Goal: Information Seeking & Learning: Learn about a topic

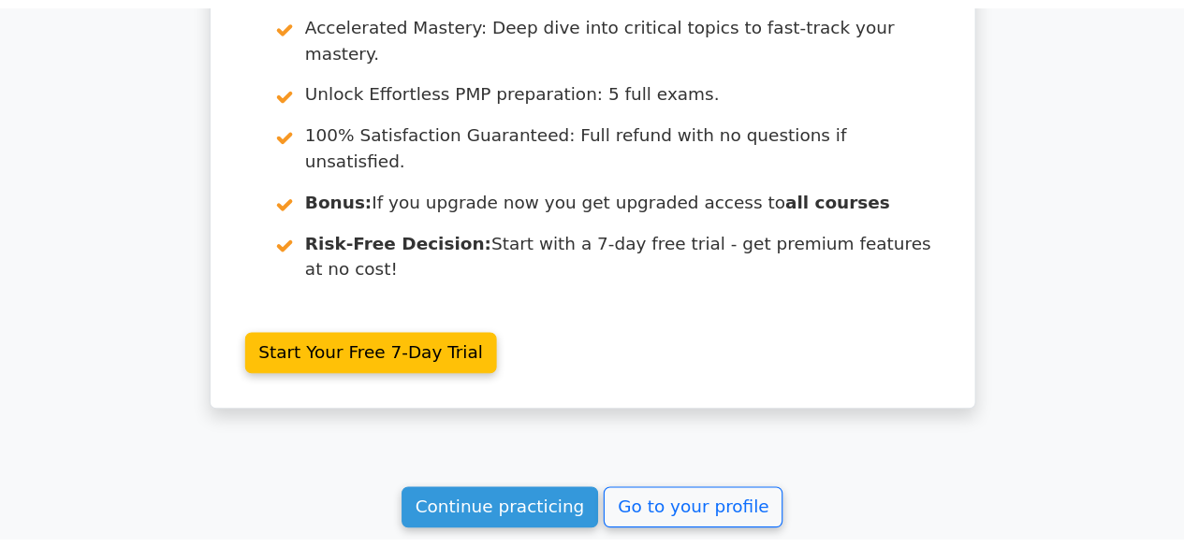
scroll to position [3524, 0]
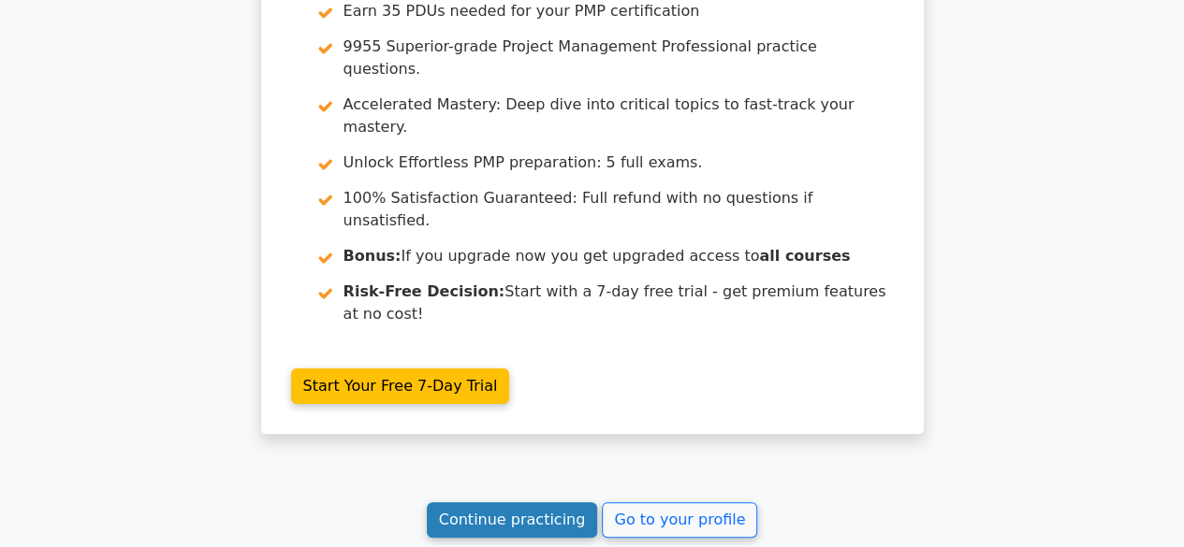
click at [480, 459] on link "Continue practicing" at bounding box center [512, 521] width 171 height 36
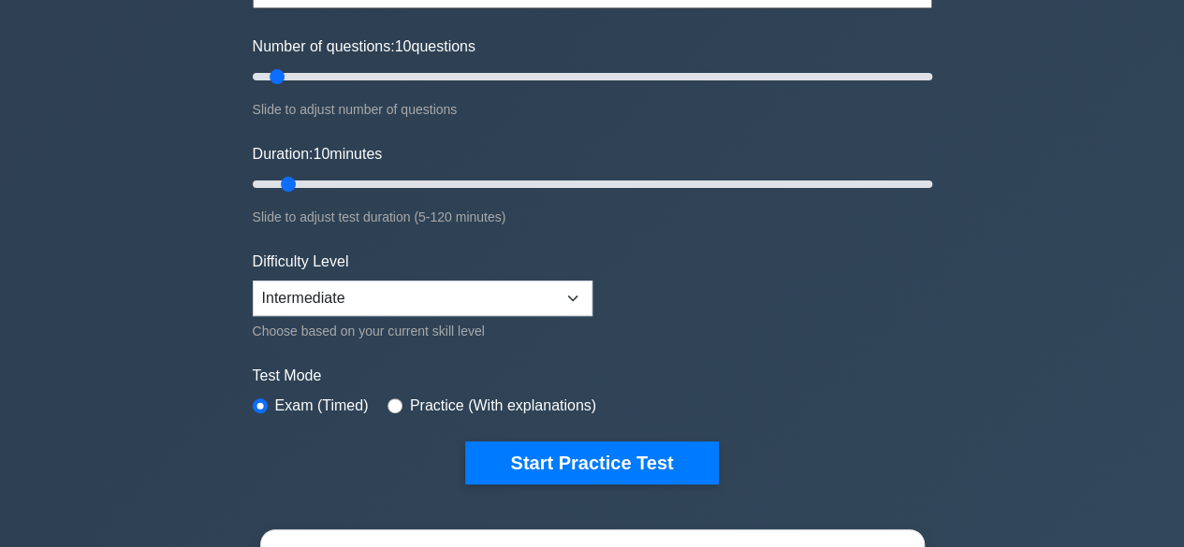
scroll to position [225, 0]
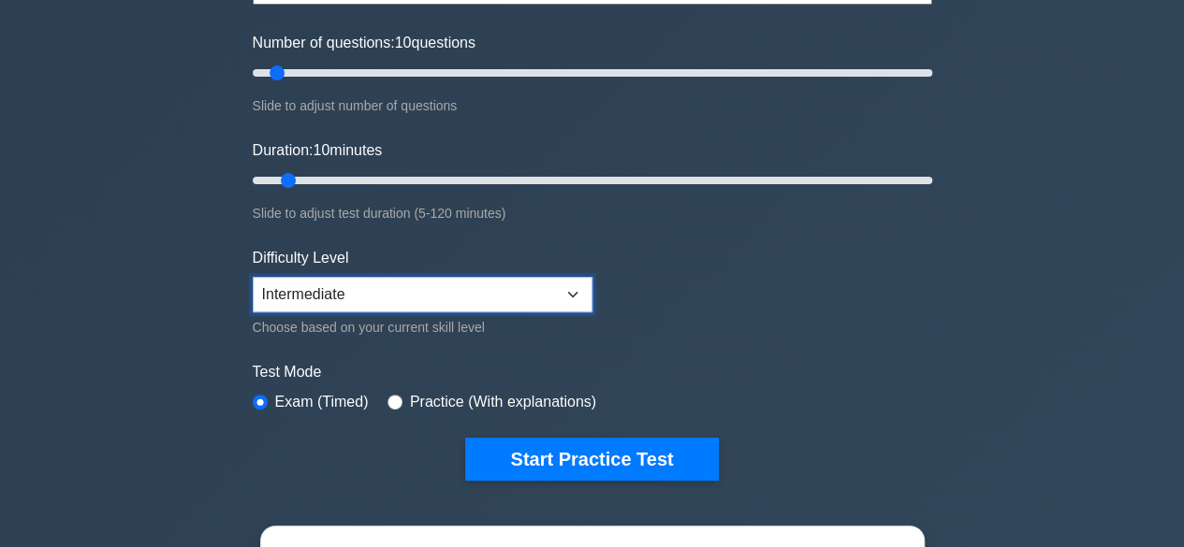
click at [569, 295] on select "Beginner Intermediate Expert" at bounding box center [423, 295] width 340 height 36
select select "expert"
click at [253, 277] on select "Beginner Intermediate Expert" at bounding box center [423, 295] width 340 height 36
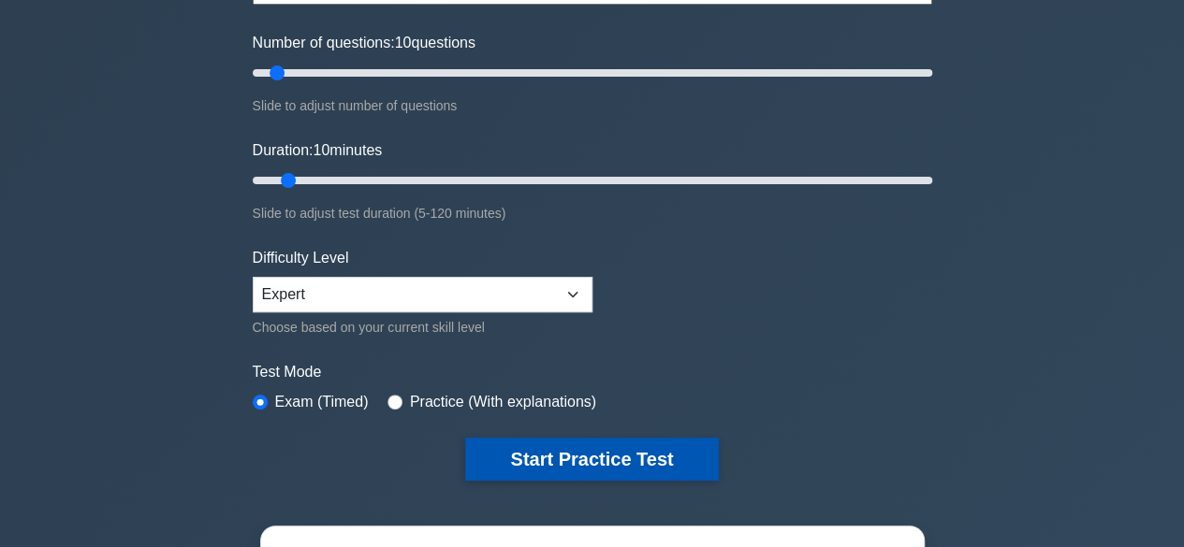
click at [614, 464] on button "Start Practice Test" at bounding box center [591, 459] width 253 height 43
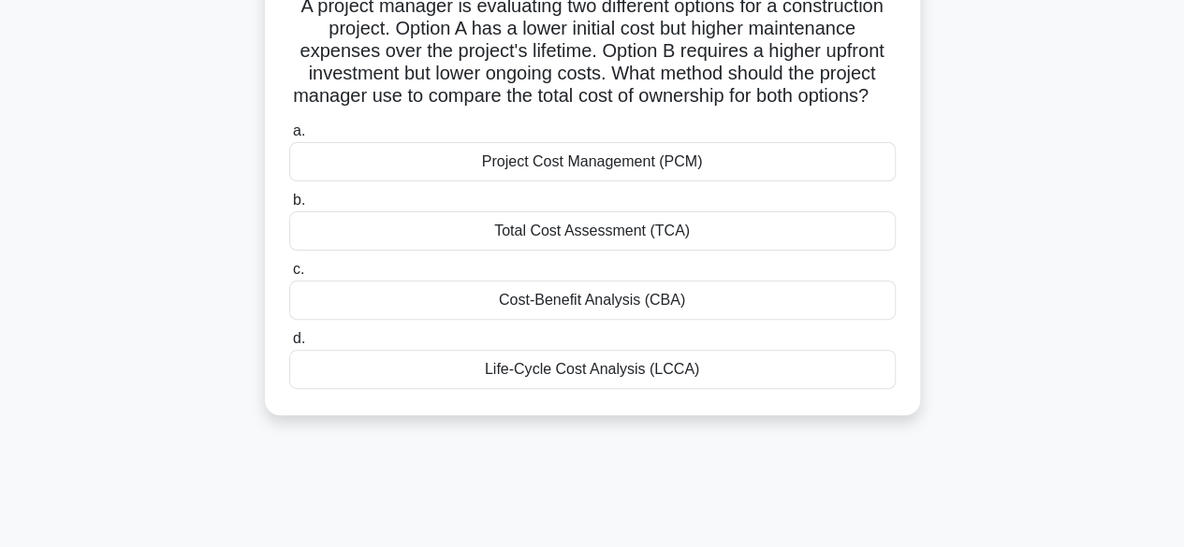
scroll to position [148, 0]
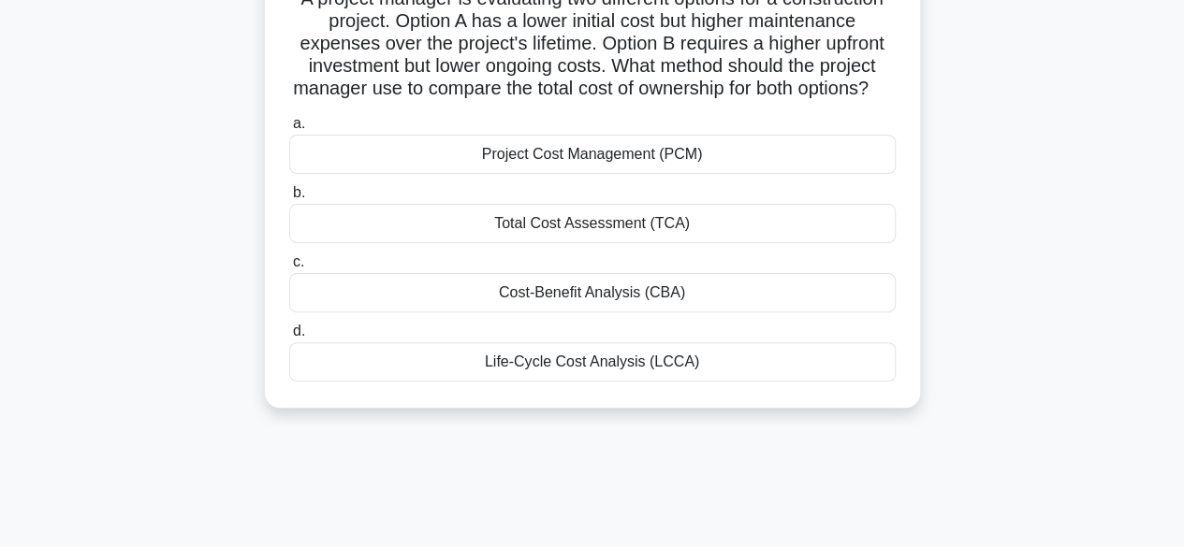
click at [550, 379] on div "Life-Cycle Cost Analysis (LCCA)" at bounding box center [592, 362] width 606 height 39
click at [289, 338] on input "d. Life-Cycle Cost Analysis (LCCA)" at bounding box center [289, 332] width 0 height 12
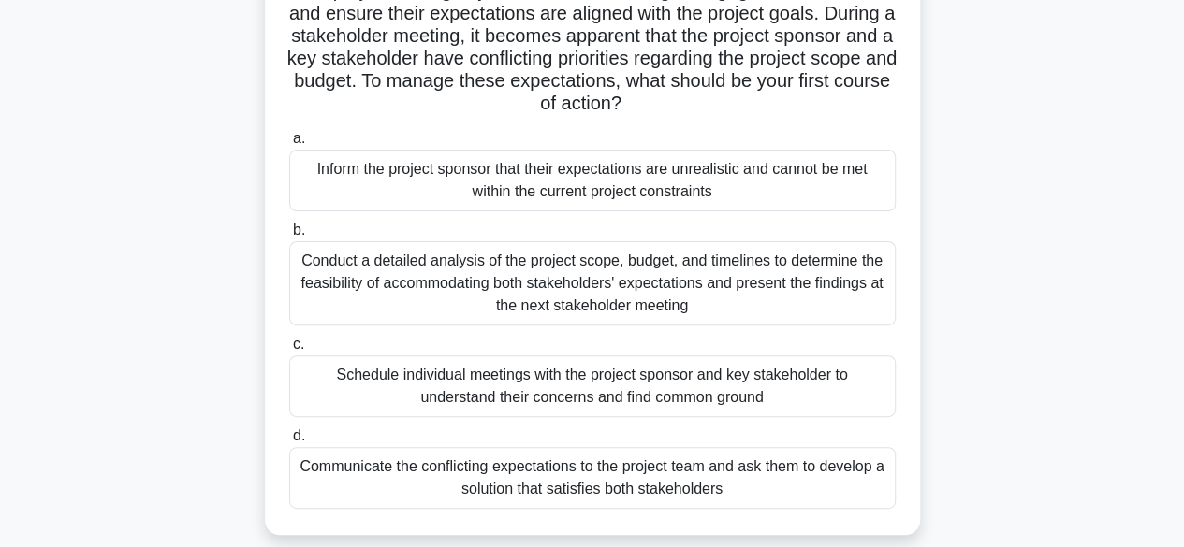
scroll to position [163, 0]
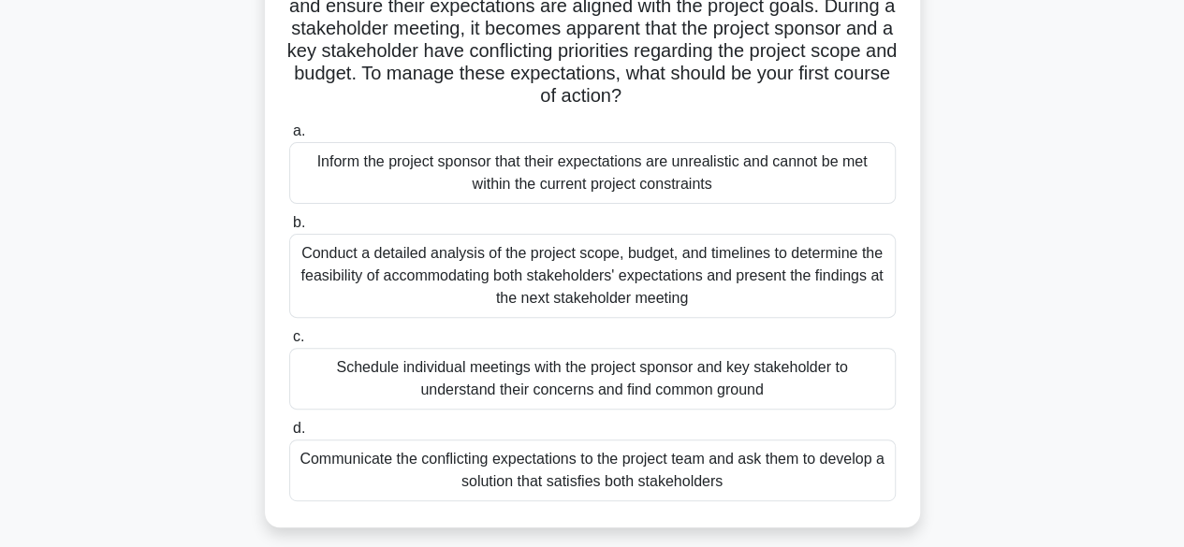
click at [780, 265] on div "Conduct a detailed analysis of the project scope, budget, and timelines to dete…" at bounding box center [592, 276] width 606 height 84
click at [289, 229] on input "b. Conduct a detailed analysis of the project scope, budget, and timelines to d…" at bounding box center [289, 223] width 0 height 12
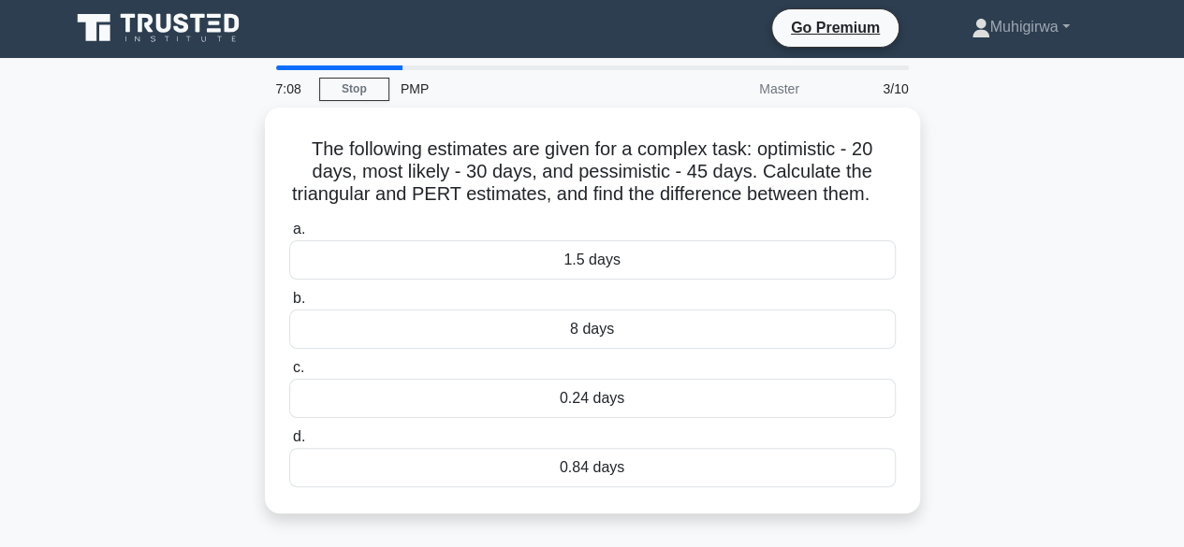
scroll to position [0, 0]
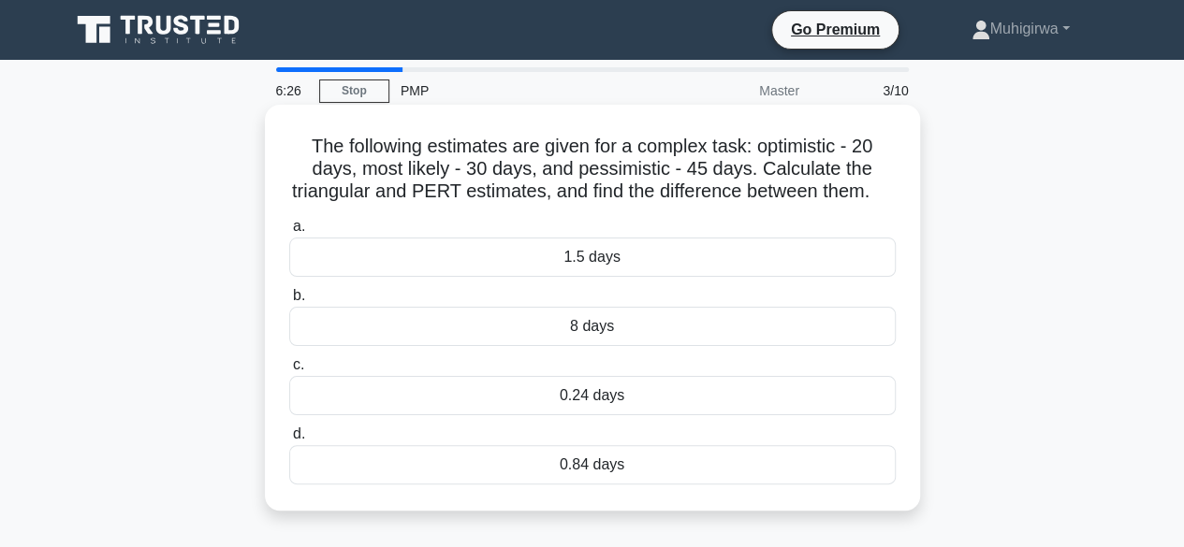
click at [629, 411] on div "0.24 days" at bounding box center [592, 395] width 606 height 39
click at [289, 372] on input "c. 0.24 days" at bounding box center [289, 365] width 0 height 12
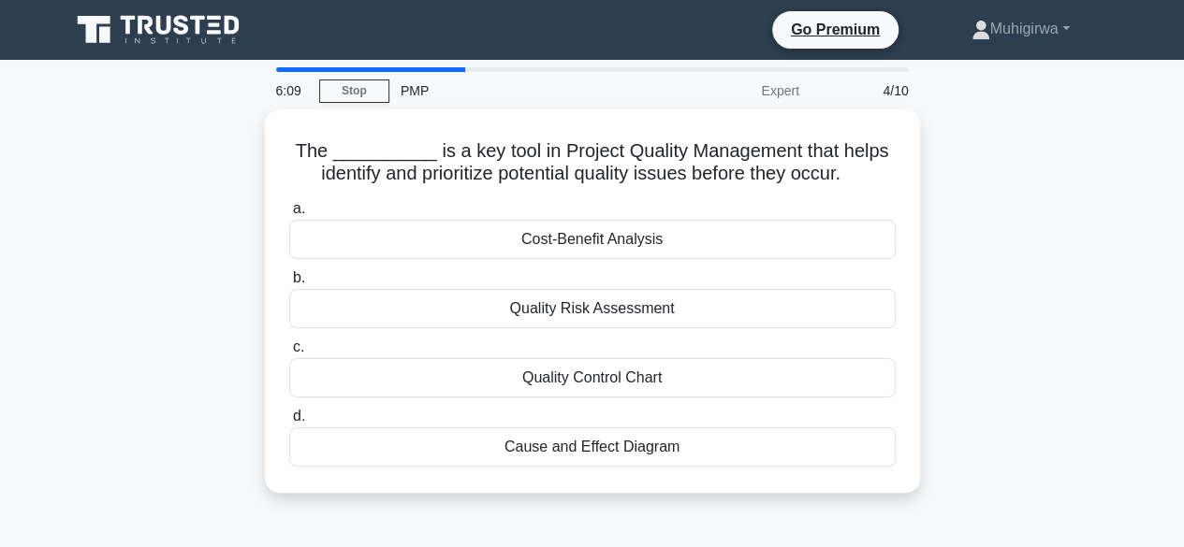
click at [629, 411] on label "d. Cause and Effect Diagram" at bounding box center [592, 436] width 606 height 62
click at [289, 411] on input "d. Cause and Effect Diagram" at bounding box center [289, 417] width 0 height 12
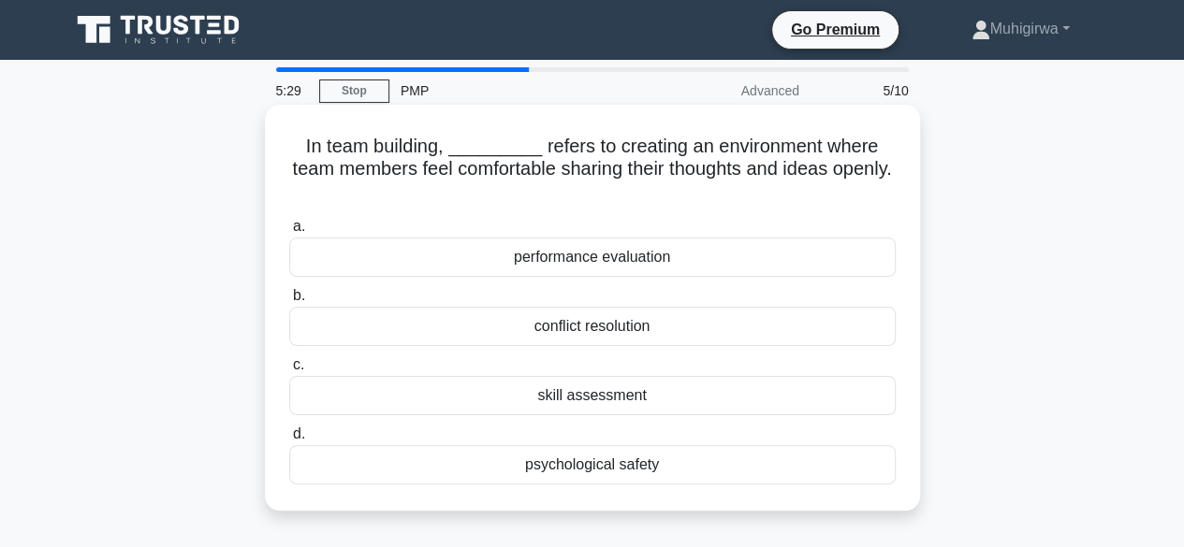
click at [661, 267] on div "performance evaluation" at bounding box center [592, 257] width 606 height 39
click at [289, 233] on input "a. performance evaluation" at bounding box center [289, 227] width 0 height 12
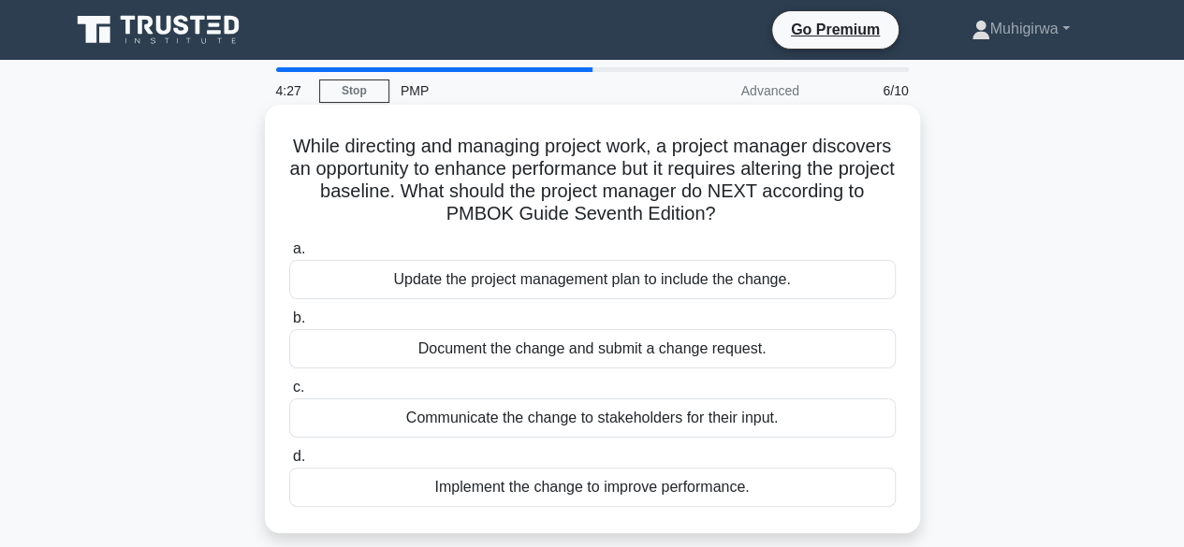
click at [674, 418] on div "Communicate the change to stakeholders for their input." at bounding box center [592, 418] width 606 height 39
click at [289, 394] on input "c. Communicate the change to stakeholders for their input." at bounding box center [289, 388] width 0 height 12
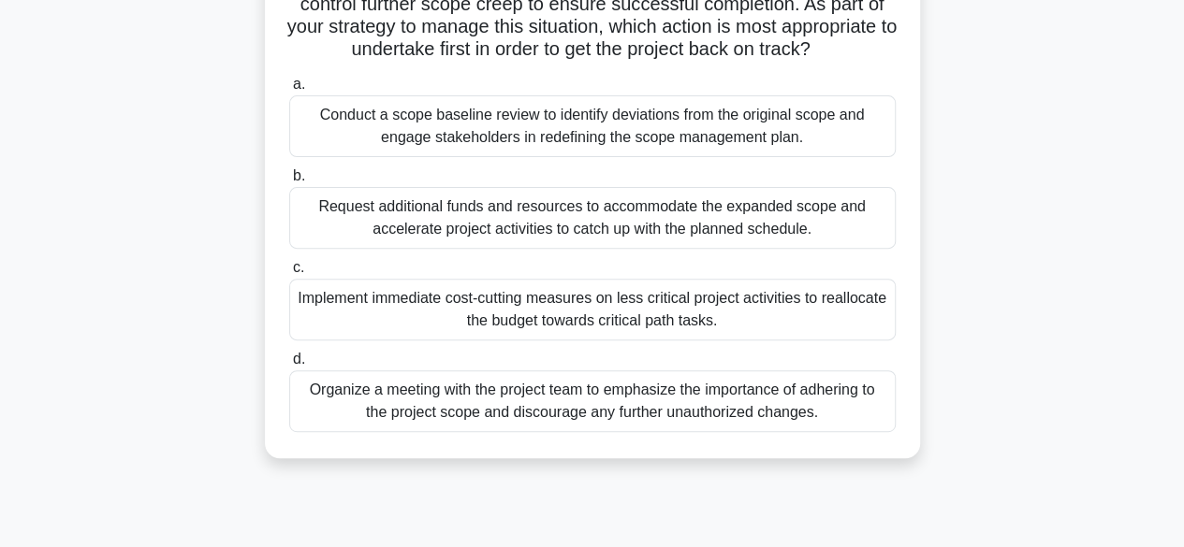
scroll to position [241, 0]
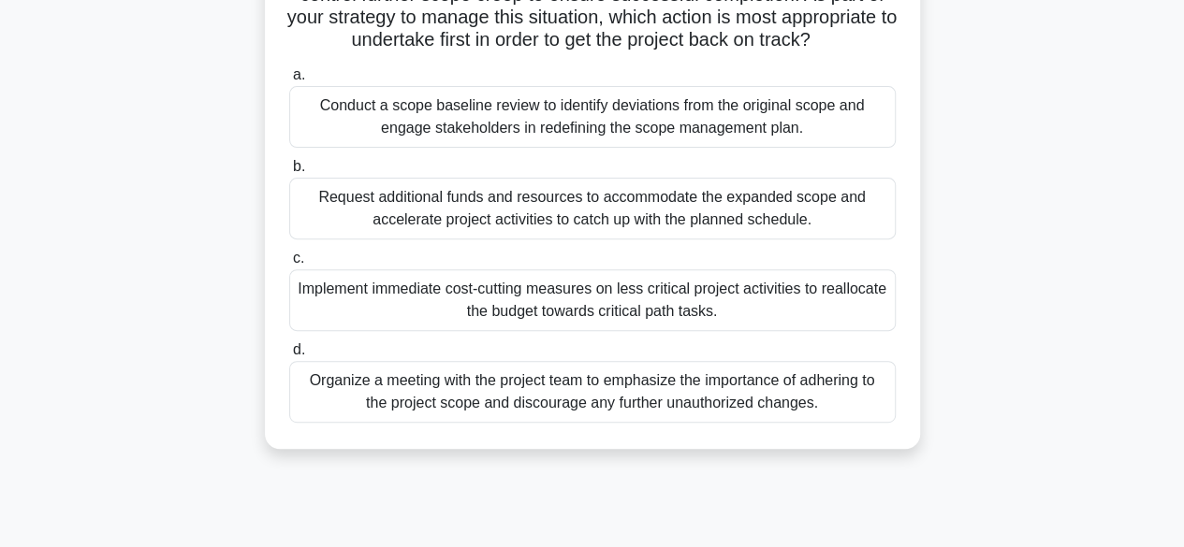
click at [728, 148] on div "Conduct a scope baseline review to identify deviations from the original scope …" at bounding box center [592, 117] width 606 height 62
click at [289, 81] on input "a. Conduct a scope baseline review to identify deviations from the original sco…" at bounding box center [289, 75] width 0 height 12
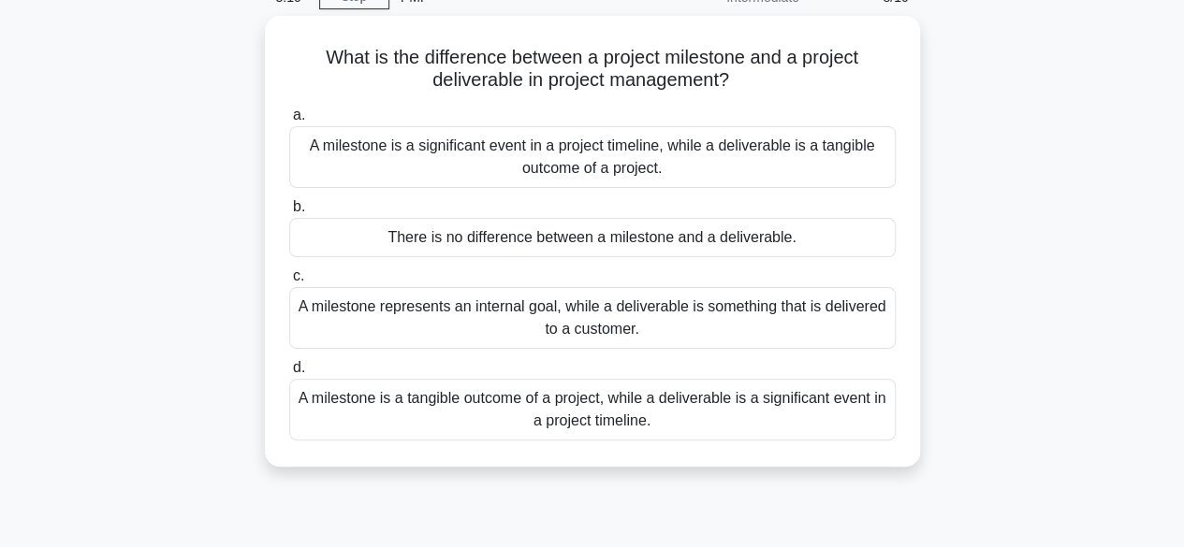
scroll to position [99, 0]
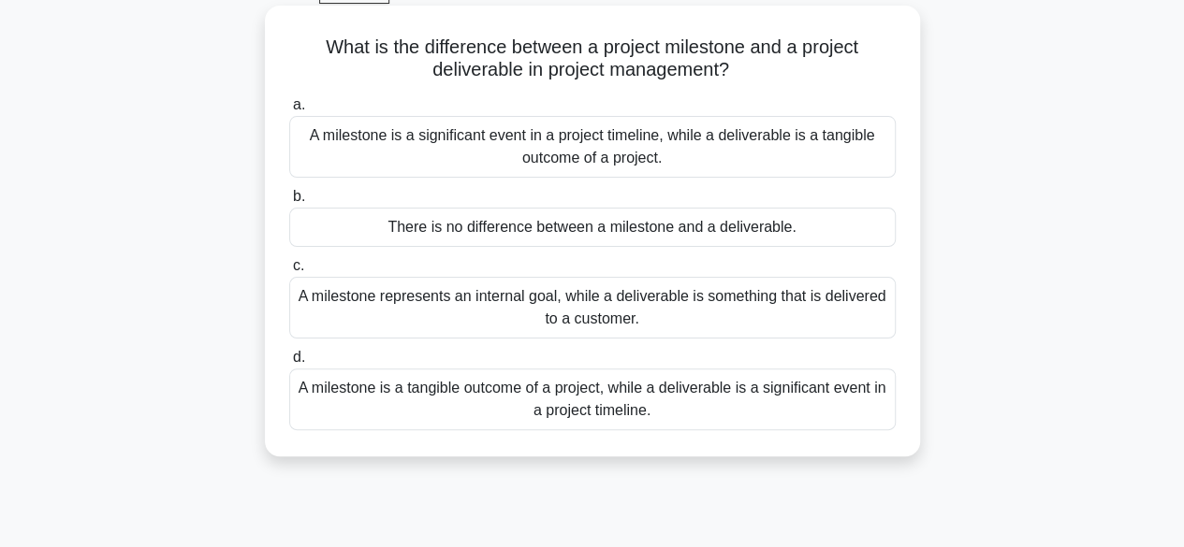
click at [678, 295] on div "A milestone represents an internal goal, while a deliverable is something that …" at bounding box center [592, 308] width 606 height 62
click at [289, 272] on input "c. A milestone represents an internal goal, while a deliverable is something th…" at bounding box center [289, 266] width 0 height 12
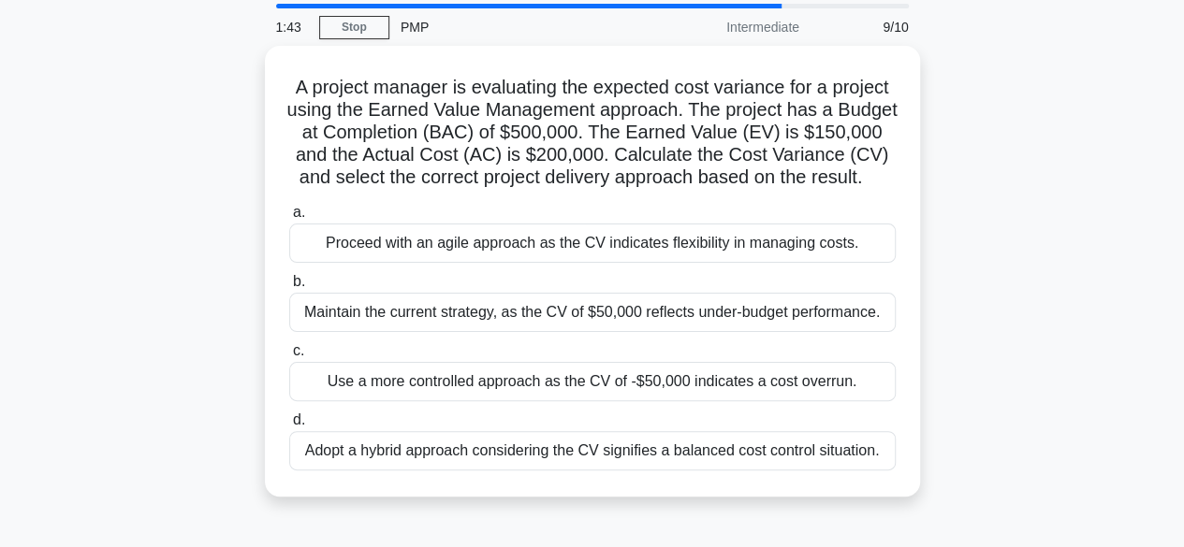
scroll to position [67, 0]
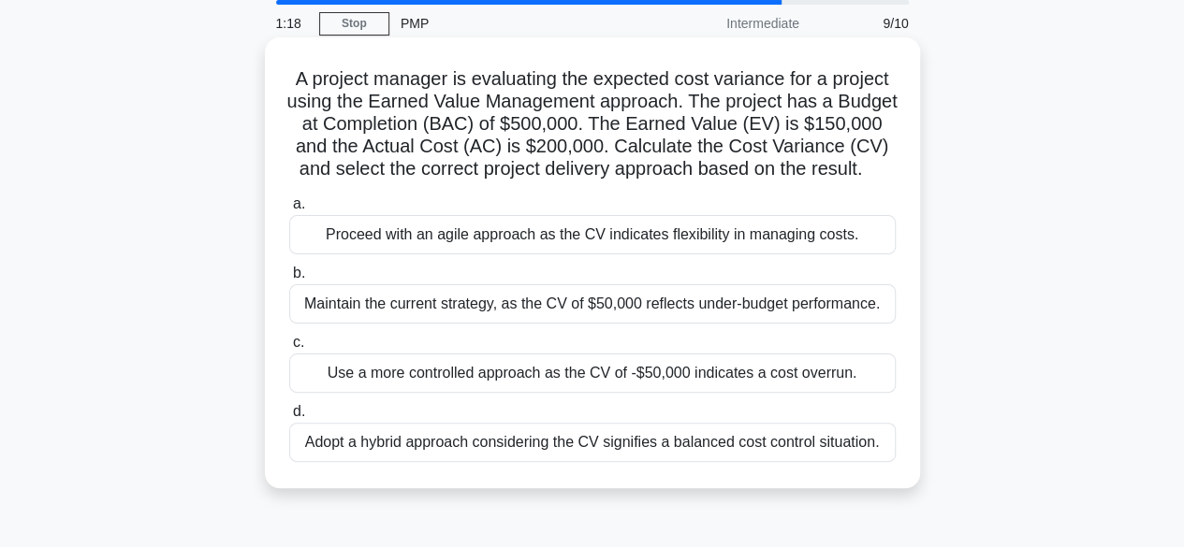
click at [676, 324] on div "Maintain the current strategy, as the CV of $50,000 reflects under-budget perfo…" at bounding box center [592, 303] width 606 height 39
click at [289, 280] on input "b. Maintain the current strategy, as the CV of $50,000 reflects under-budget pe…" at bounding box center [289, 274] width 0 height 12
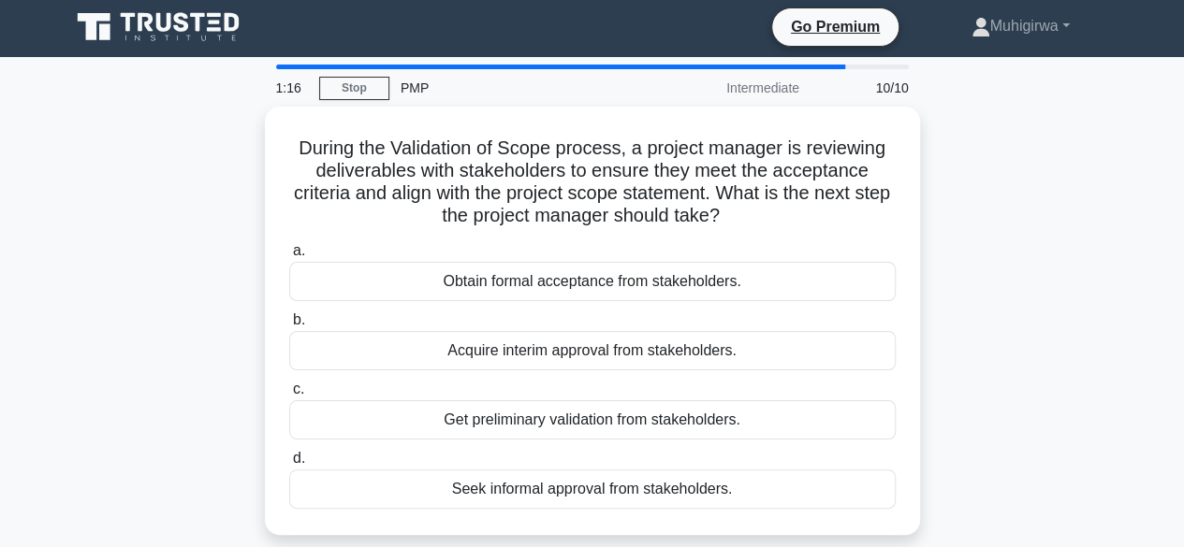
scroll to position [0, 0]
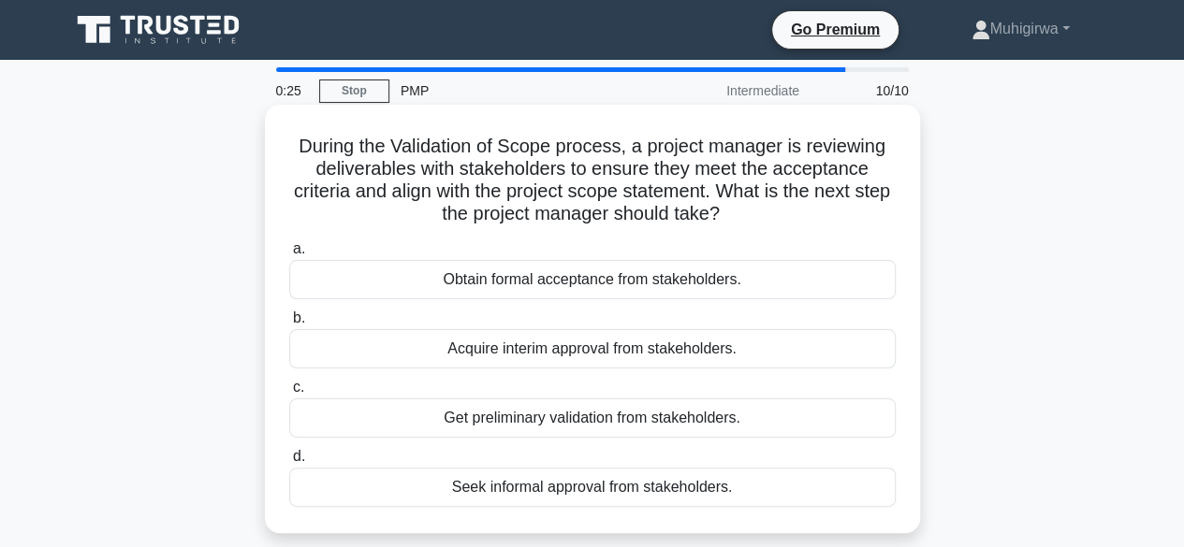
click at [662, 284] on div "Obtain formal acceptance from stakeholders." at bounding box center [592, 279] width 606 height 39
click at [289, 255] on input "a. Obtain formal acceptance from stakeholders." at bounding box center [289, 249] width 0 height 12
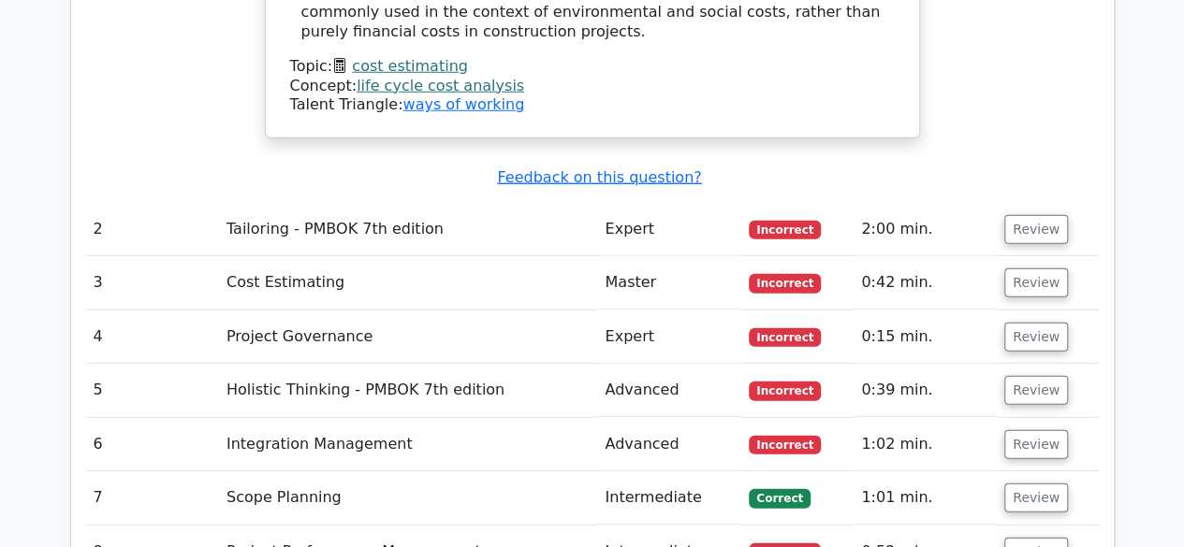
scroll to position [2540, 0]
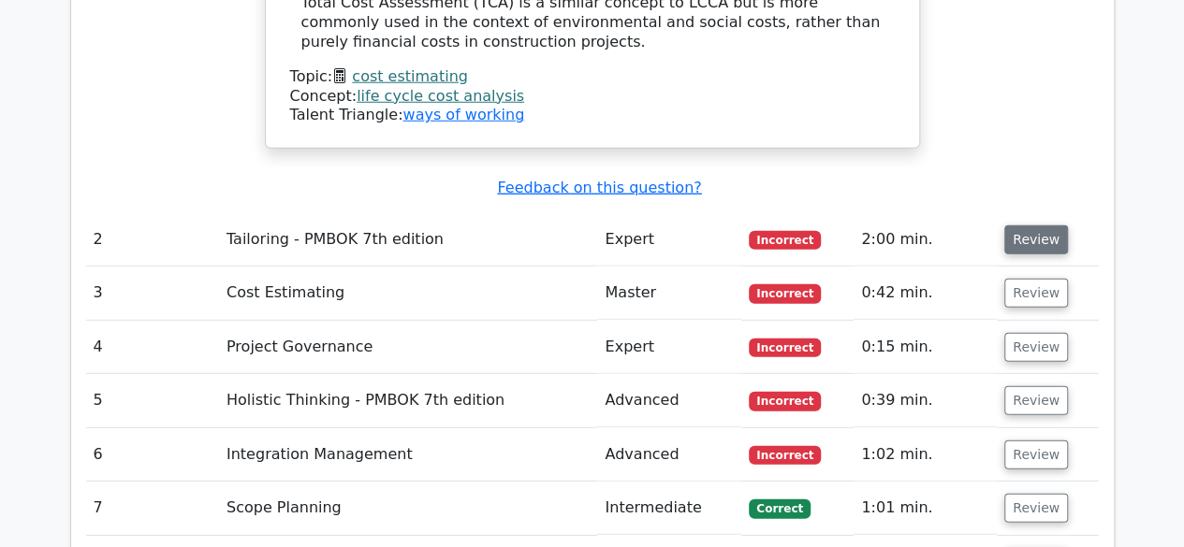
click at [1039, 226] on button "Review" at bounding box center [1036, 240] width 64 height 29
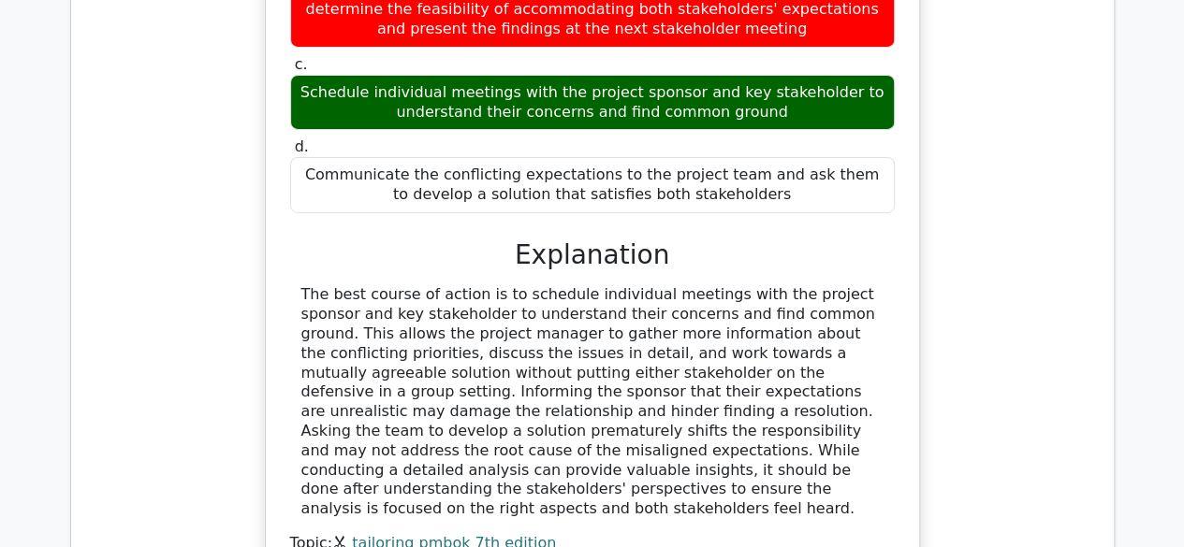
scroll to position [3153, 0]
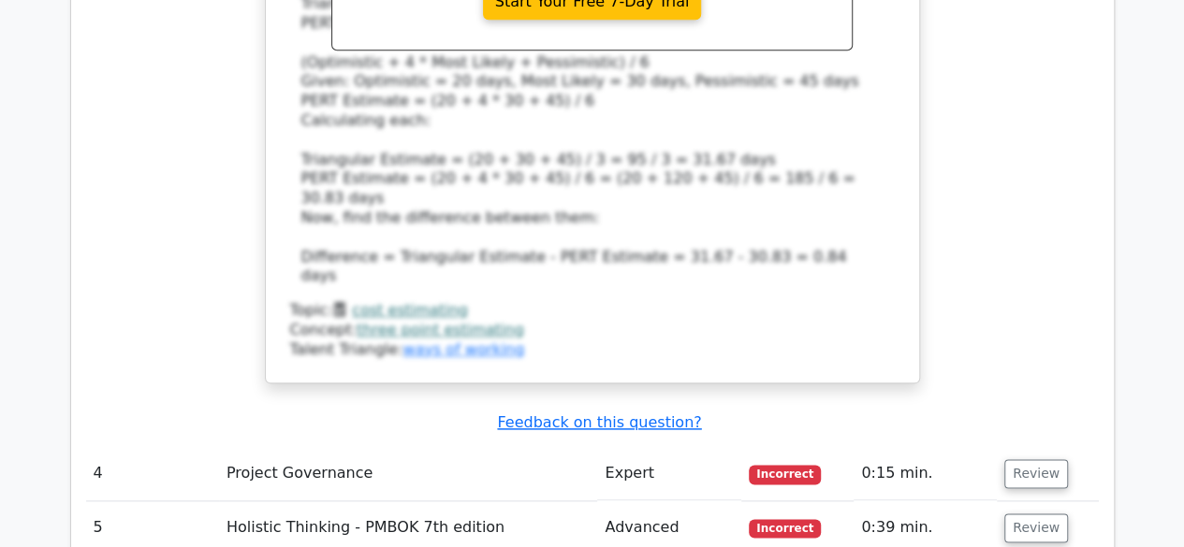
scroll to position [4474, 0]
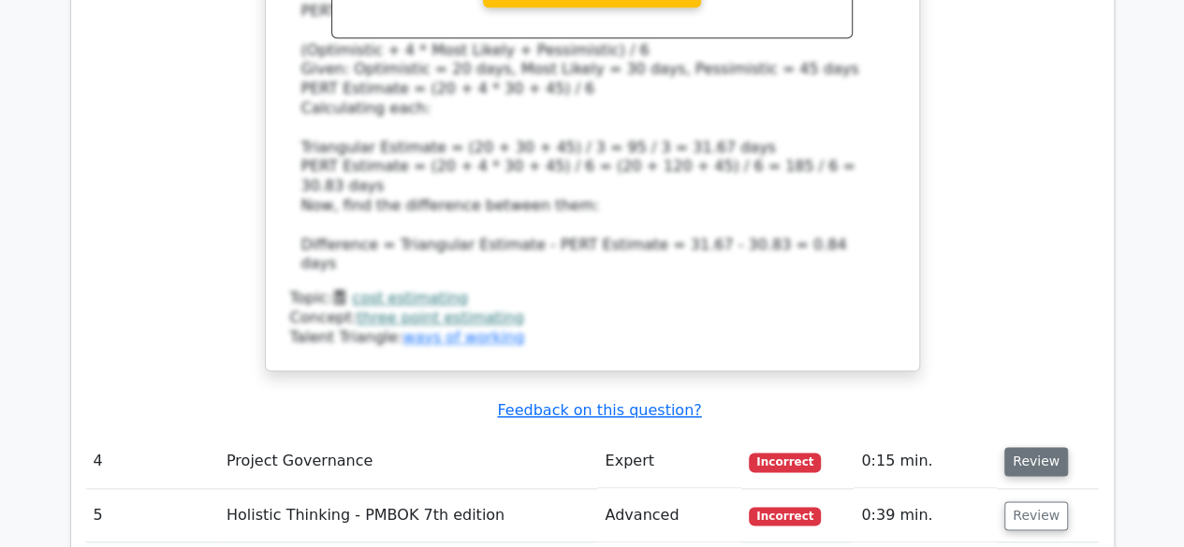
click at [1038, 447] on button "Review" at bounding box center [1036, 461] width 64 height 29
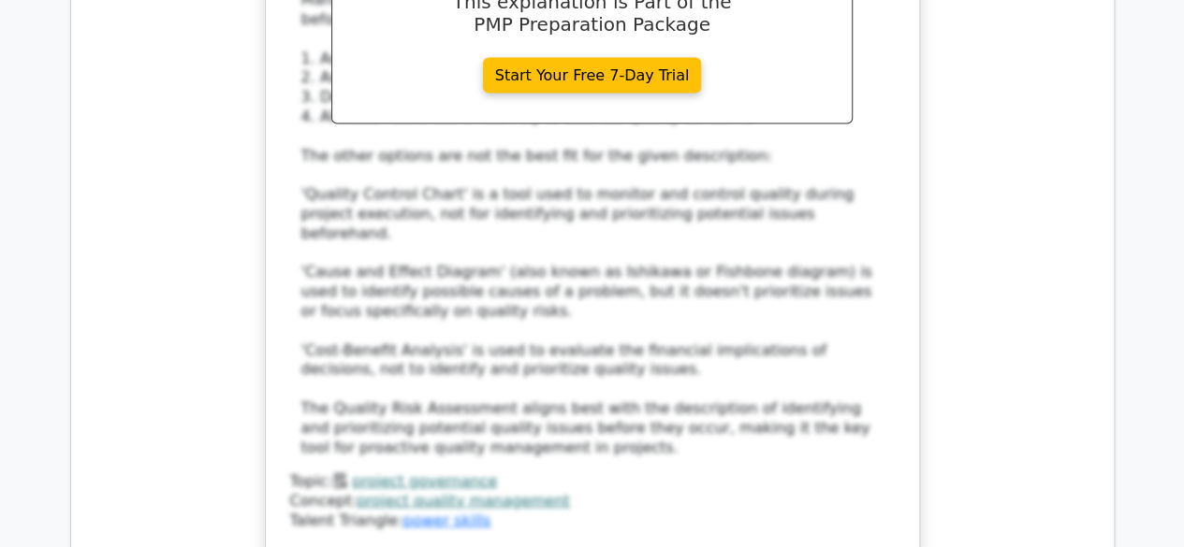
scroll to position [5481, 0]
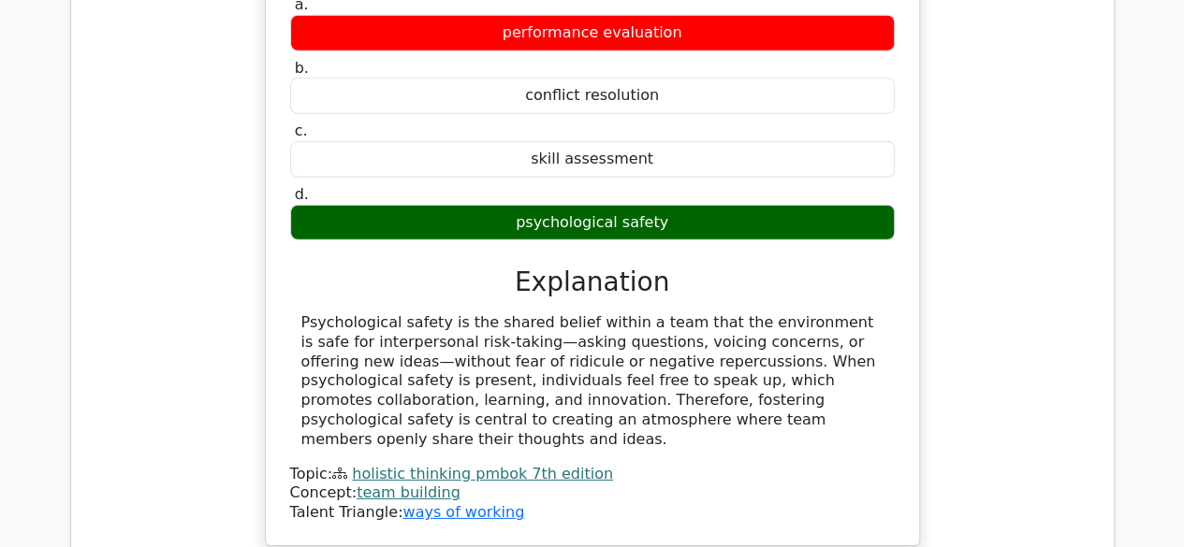
scroll to position [6260, 0]
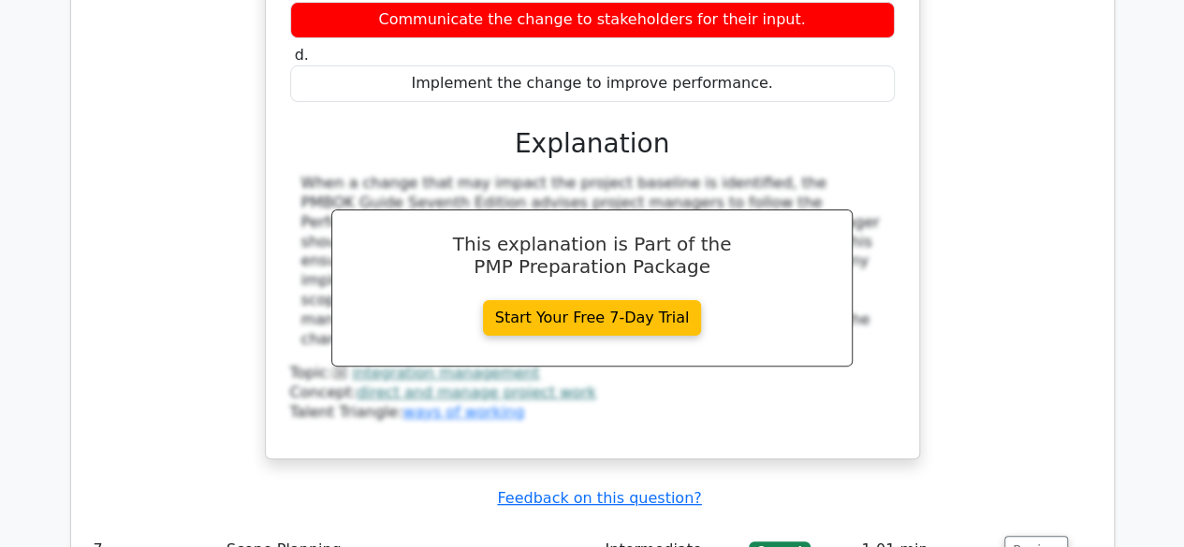
scroll to position [7202, 0]
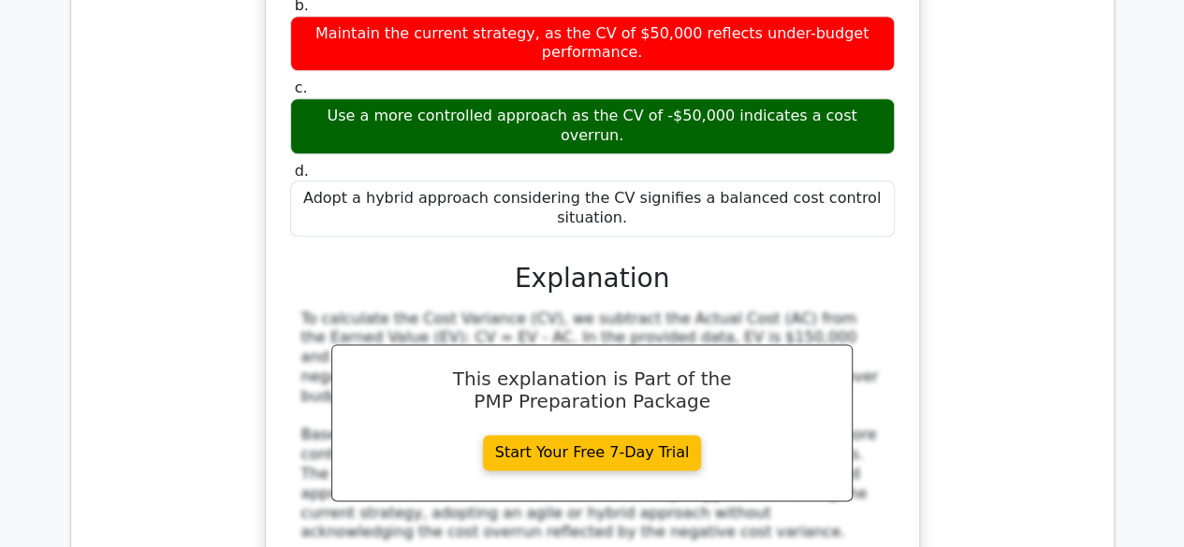
scroll to position [8150, 0]
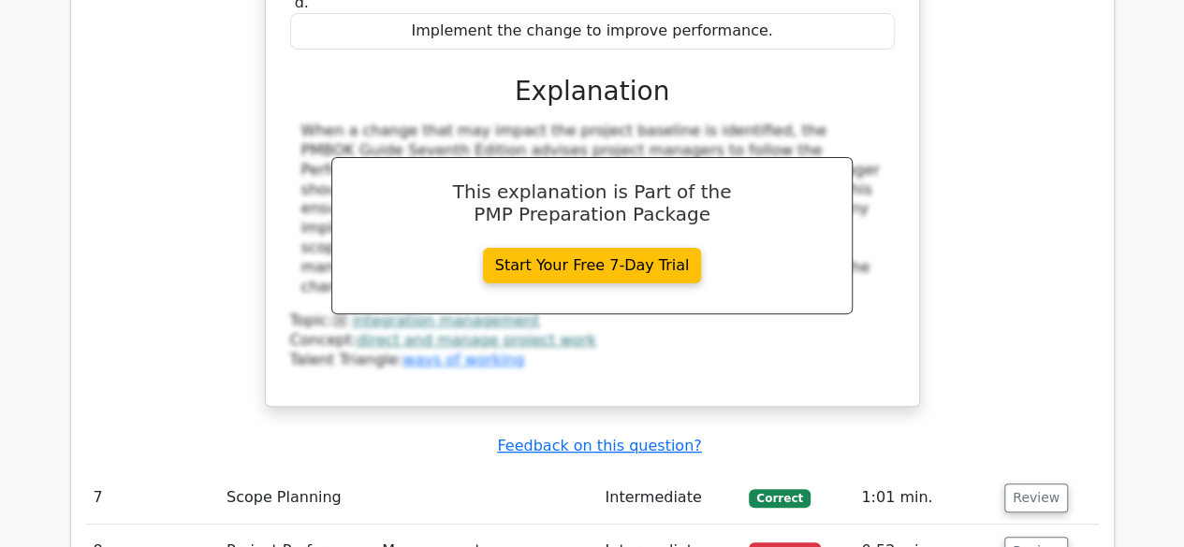
scroll to position [7231, 0]
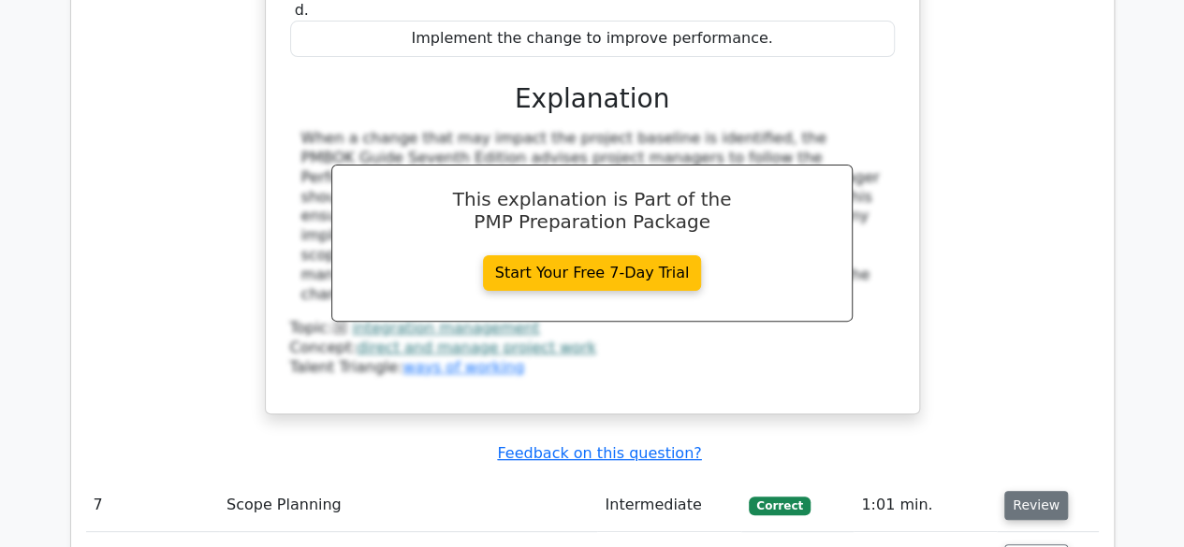
click at [1031, 491] on button "Review" at bounding box center [1036, 505] width 64 height 29
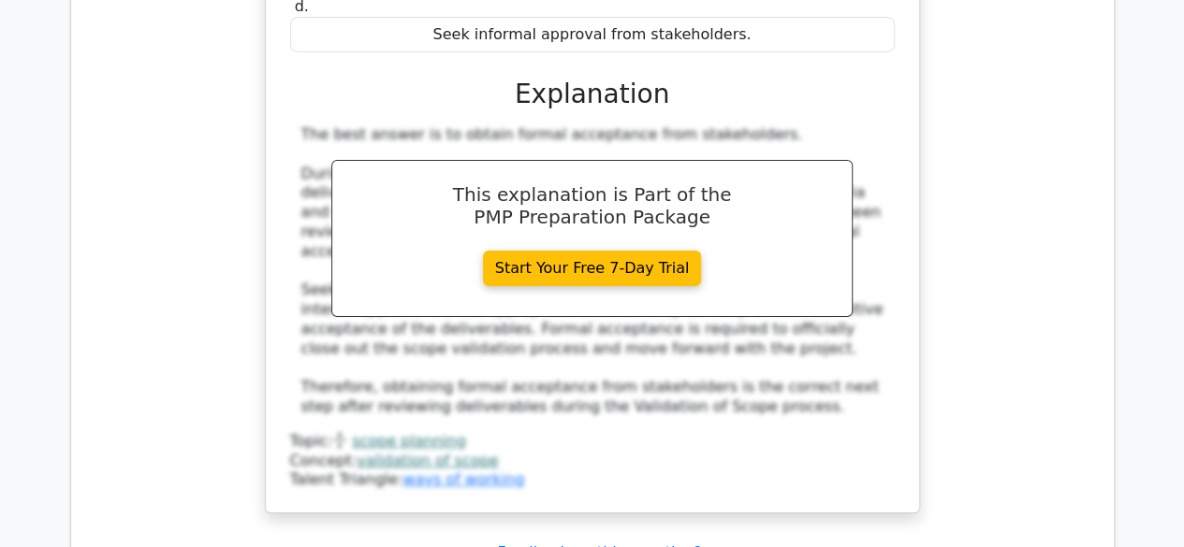
scroll to position [10897, 0]
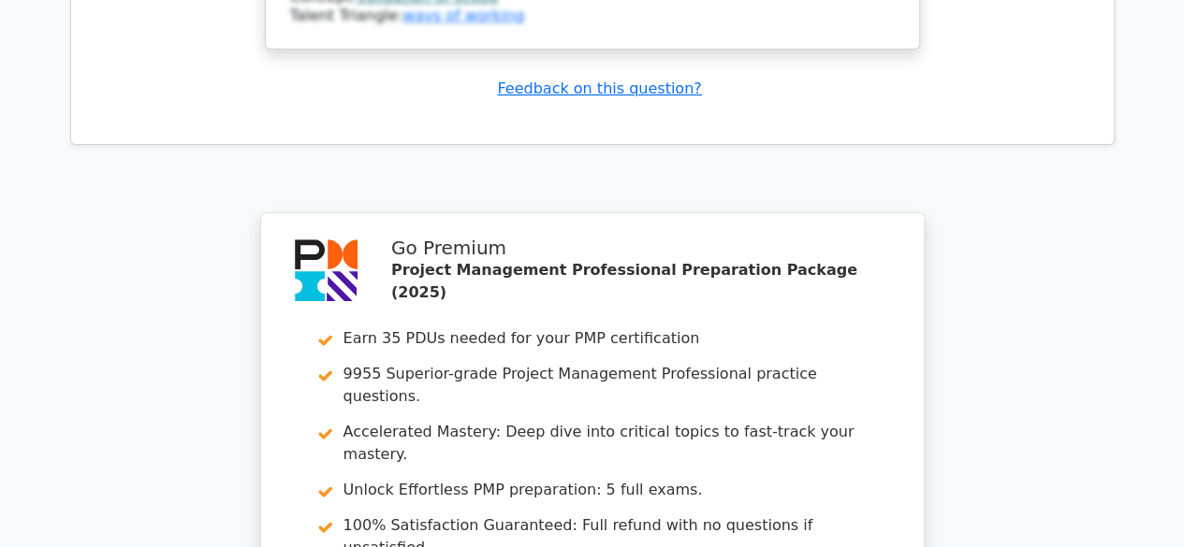
drag, startPoint x: 918, startPoint y: 478, endPoint x: 764, endPoint y: 286, distance: 246.3
